Goal: Task Accomplishment & Management: Complete application form

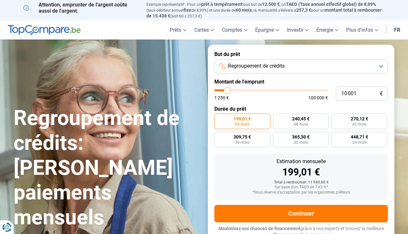
click at [368, 64] on button "Regroupement de crédits" at bounding box center [301, 66] width 174 height 14
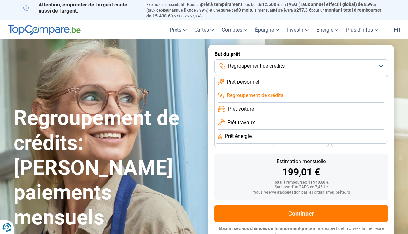
click at [368, 65] on button "Regroupement de crédits" at bounding box center [301, 66] width 174 height 14
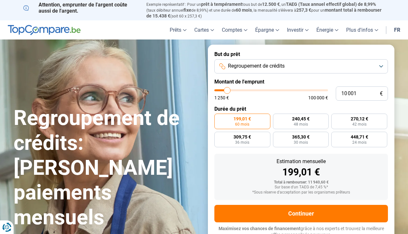
type input "35 000"
type input "35000"
click at [254, 90] on input "range" at bounding box center [271, 90] width 114 height 2
radio input "false"
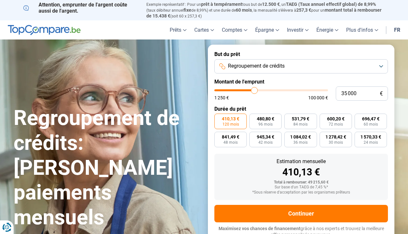
scroll to position [2, 0]
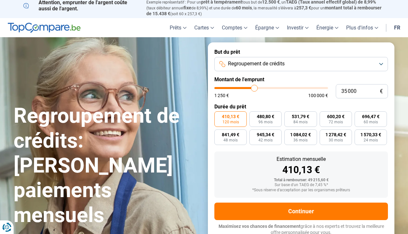
type input "50 750"
type input "50750"
click at [271, 88] on input "range" at bounding box center [271, 88] width 114 height 2
type input "25 500"
type input "25500"
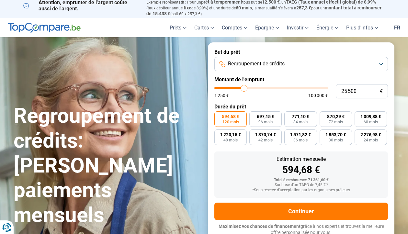
click at [244, 87] on input "range" at bounding box center [271, 88] width 114 height 2
type input "13 000"
type input "13000"
click at [231, 87] on input "range" at bounding box center [271, 88] width 114 height 2
radio input "true"
